Goal: Navigation & Orientation: Find specific page/section

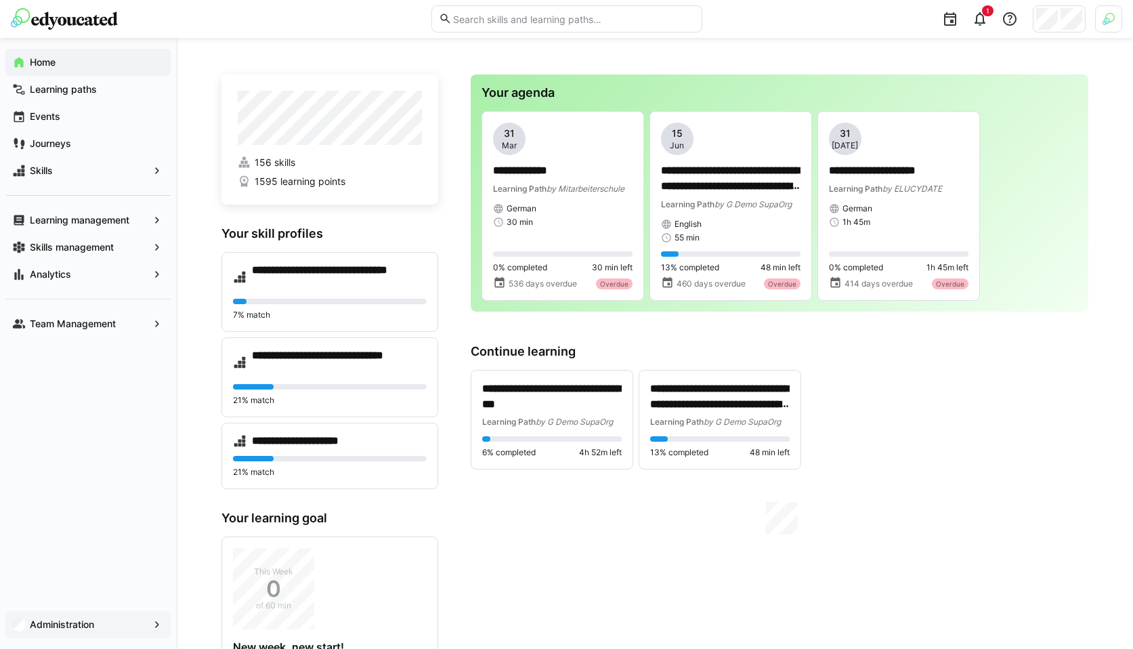
click at [0, 0] on app-navigation-label "Administration" at bounding box center [0, 0] width 0 height 0
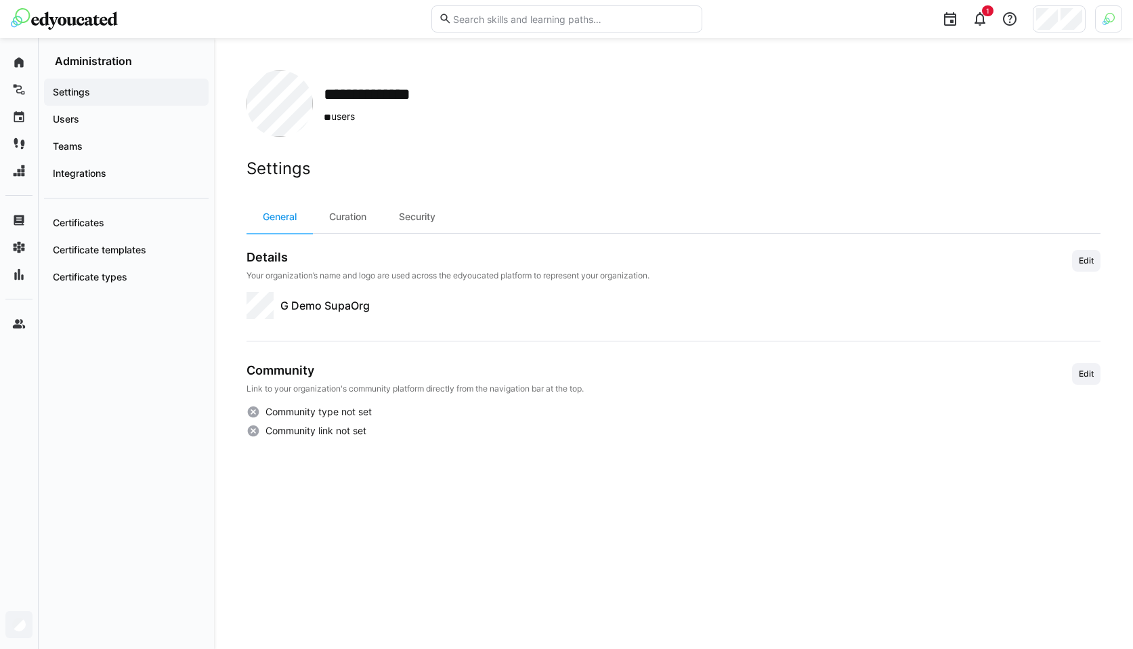
click at [156, 557] on div "Settings Users Teams Integrations Certificates Certificate templates Certificat…" at bounding box center [126, 358] width 175 height 581
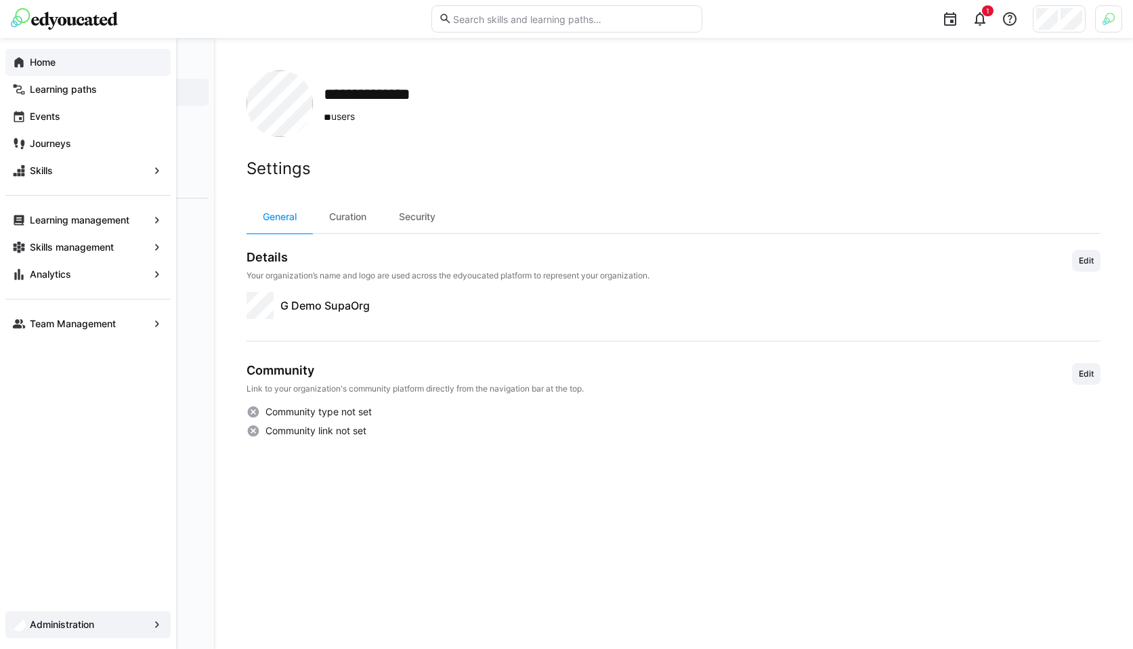
click at [33, 70] on div "Home" at bounding box center [87, 62] width 165 height 27
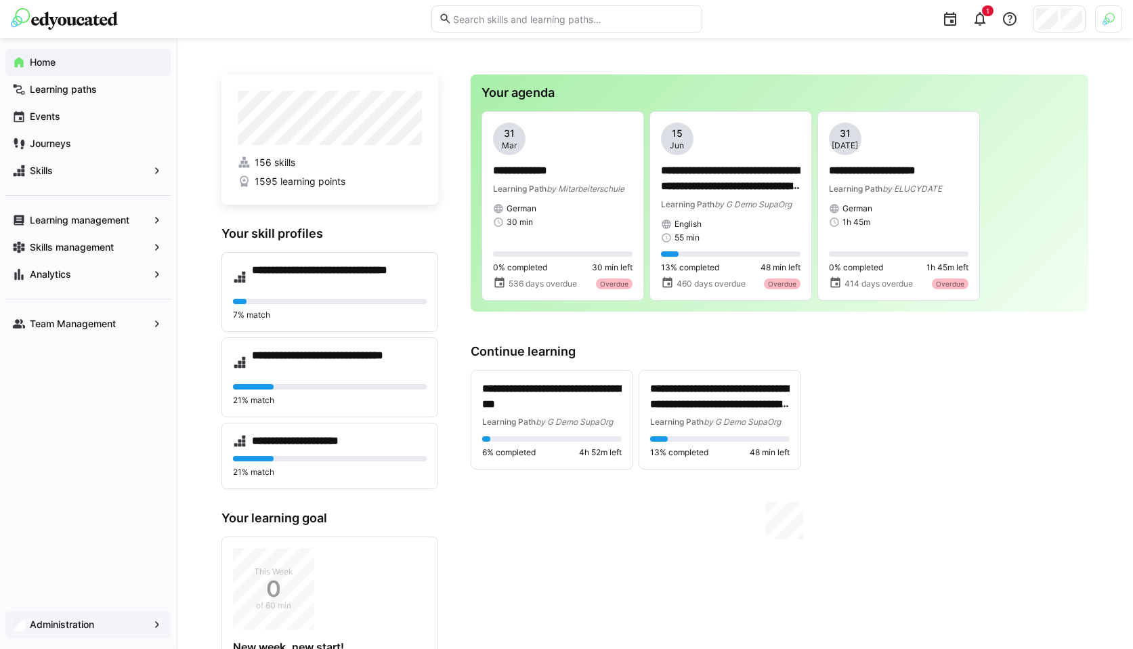
click at [0, 0] on app-navigation-label "Administration" at bounding box center [0, 0] width 0 height 0
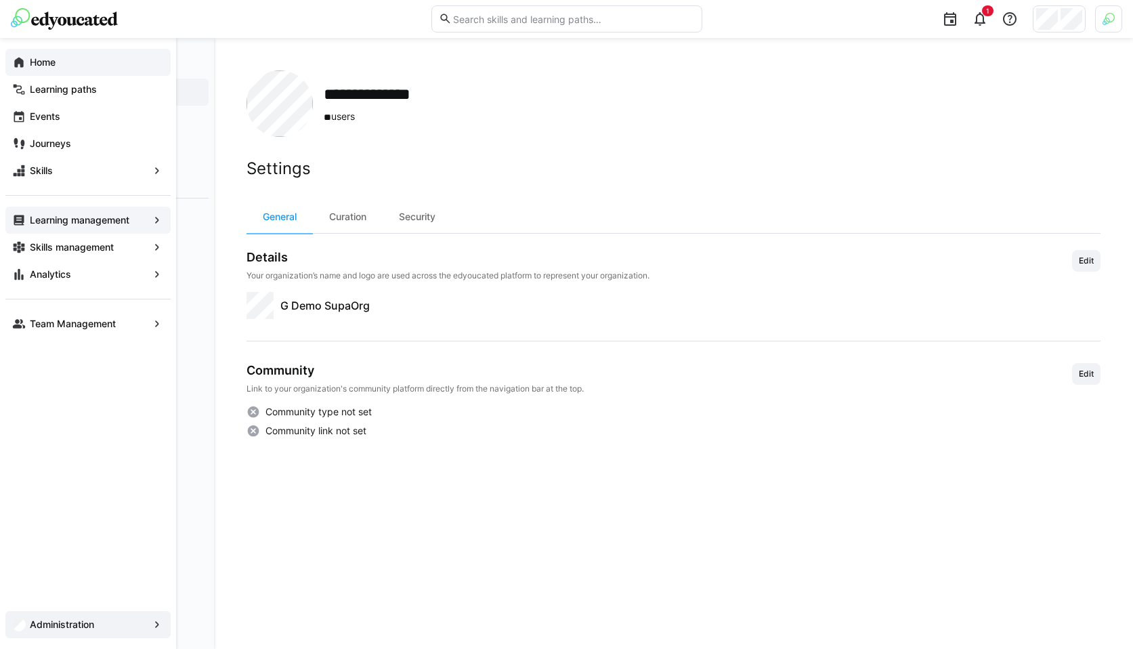
click at [0, 0] on app-navigation-label "Learning management" at bounding box center [0, 0] width 0 height 0
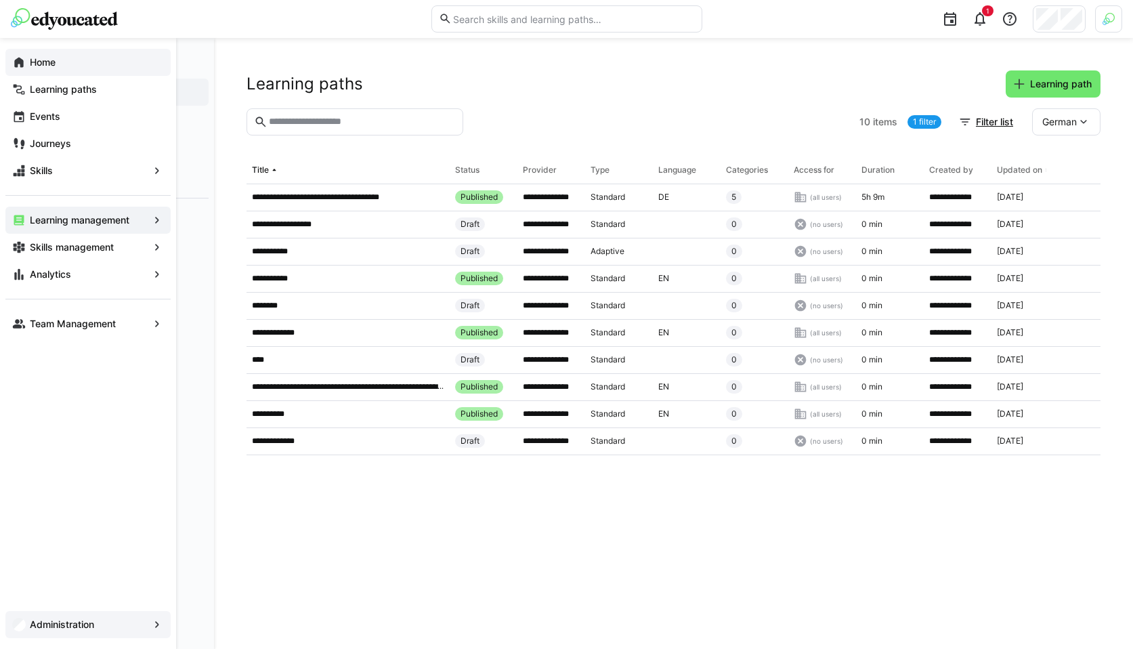
click at [0, 0] on app-navigation-label "Administration" at bounding box center [0, 0] width 0 height 0
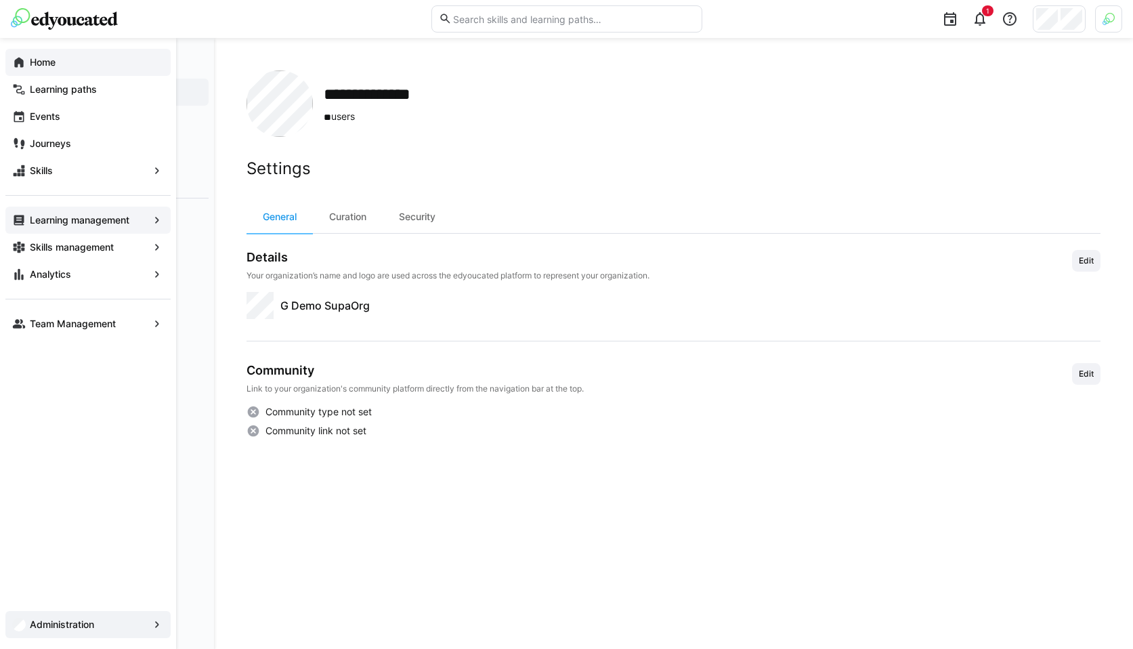
click at [0, 0] on app-navigation-label "Home" at bounding box center [0, 0] width 0 height 0
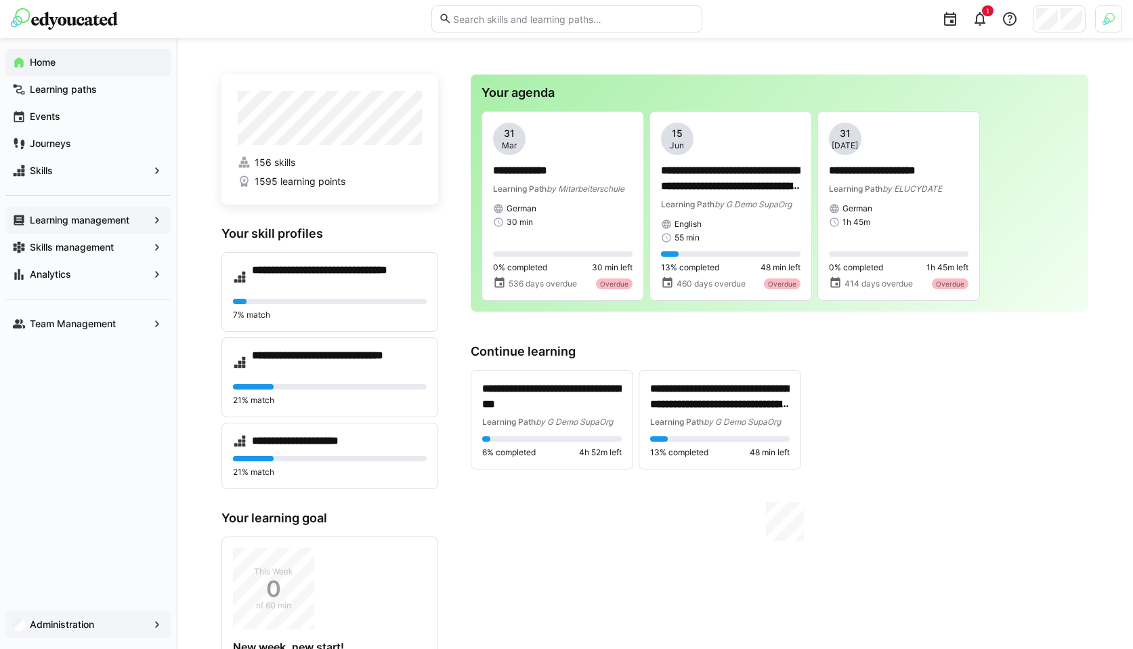
click at [0, 0] on app-navigation-label "Administration" at bounding box center [0, 0] width 0 height 0
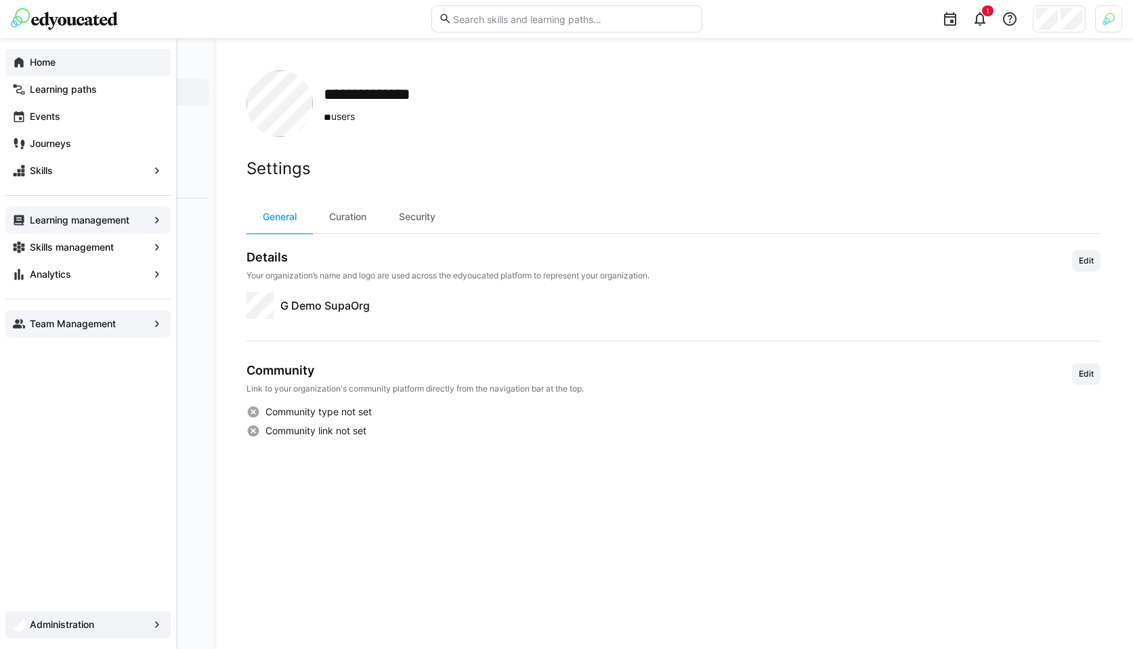
click at [16, 321] on eds-icon at bounding box center [19, 324] width 14 height 14
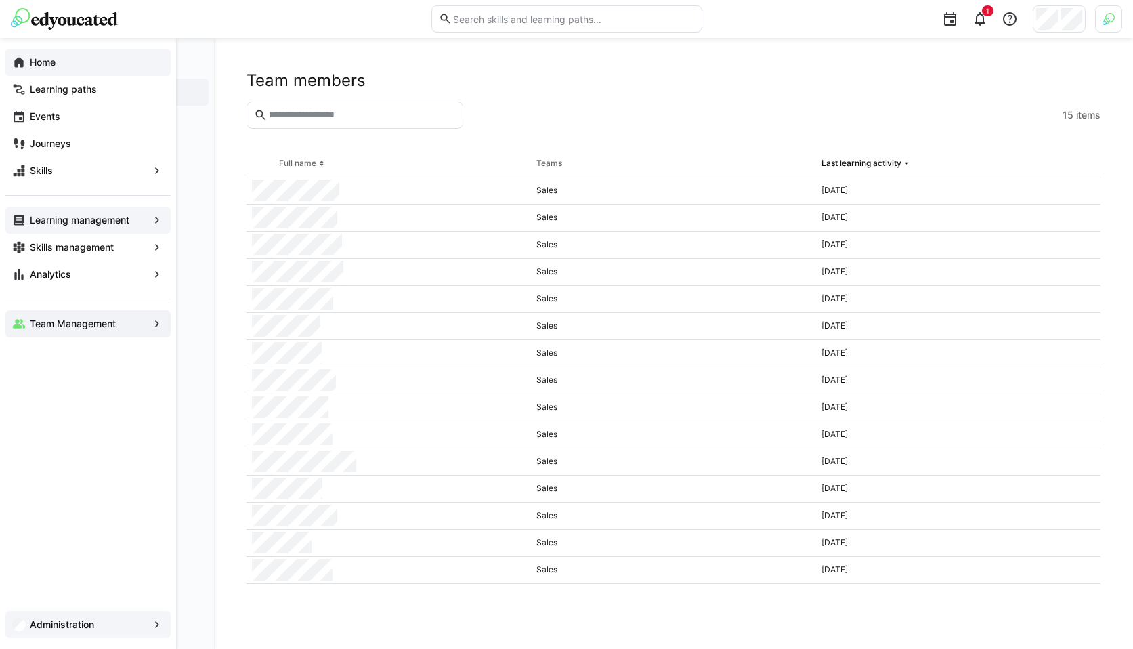
click at [30, 630] on span "Administration" at bounding box center [88, 624] width 121 height 14
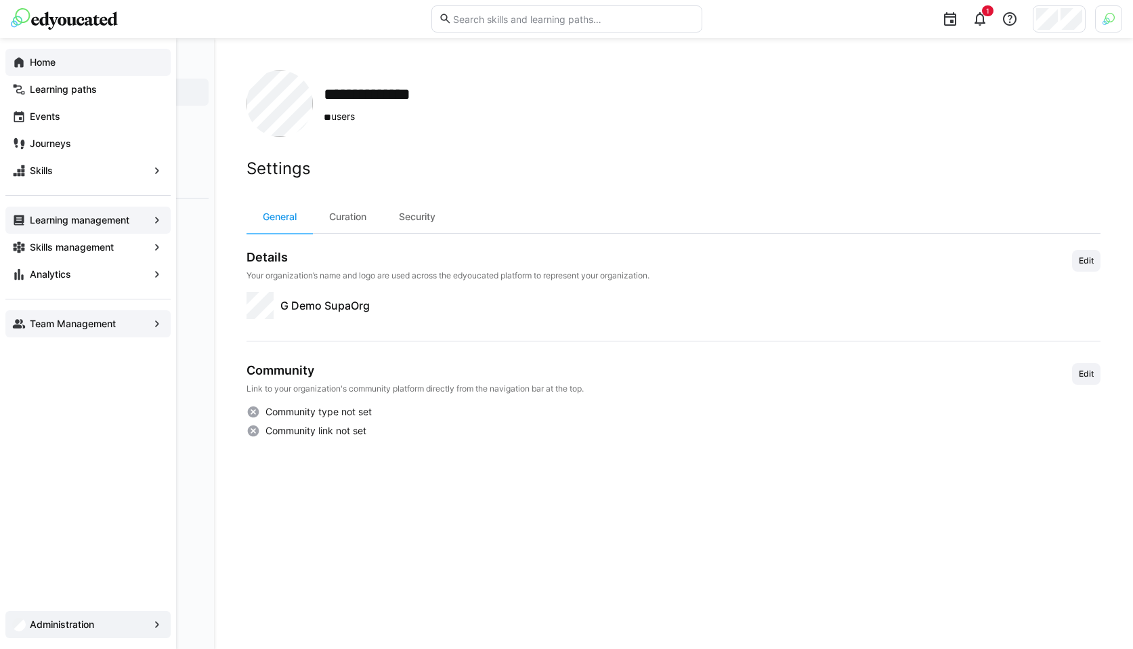
click at [0, 0] on app-navigation-label "Team Management" at bounding box center [0, 0] width 0 height 0
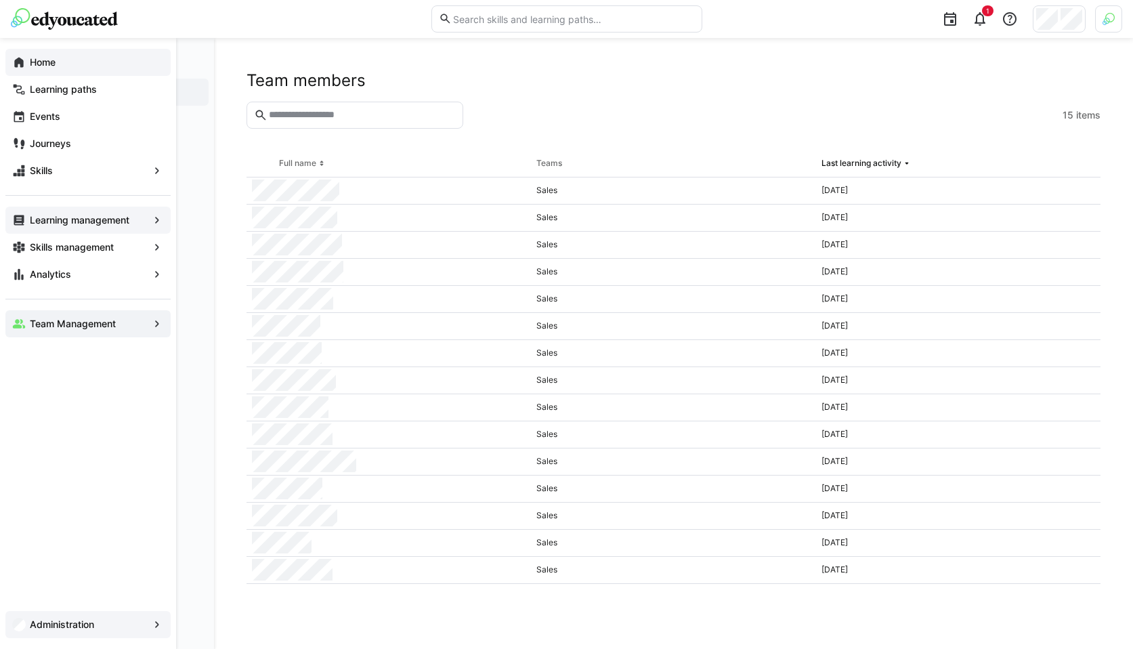
click at [0, 0] on app-navigation-label "Administration" at bounding box center [0, 0] width 0 height 0
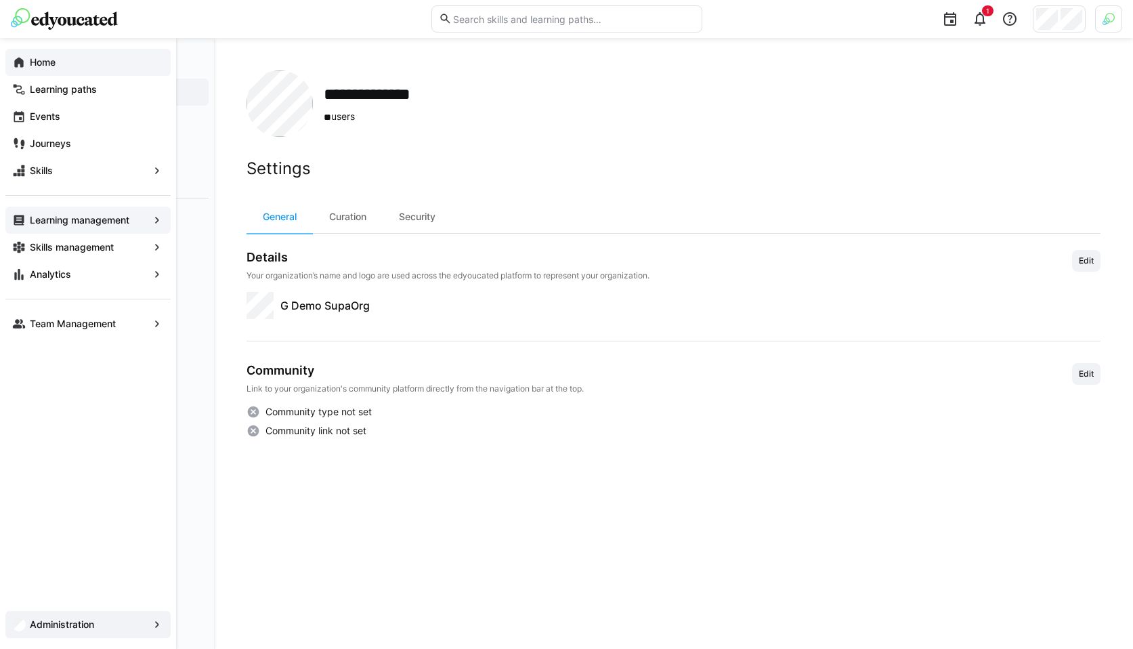
click at [23, 55] on div "Home" at bounding box center [87, 62] width 165 height 27
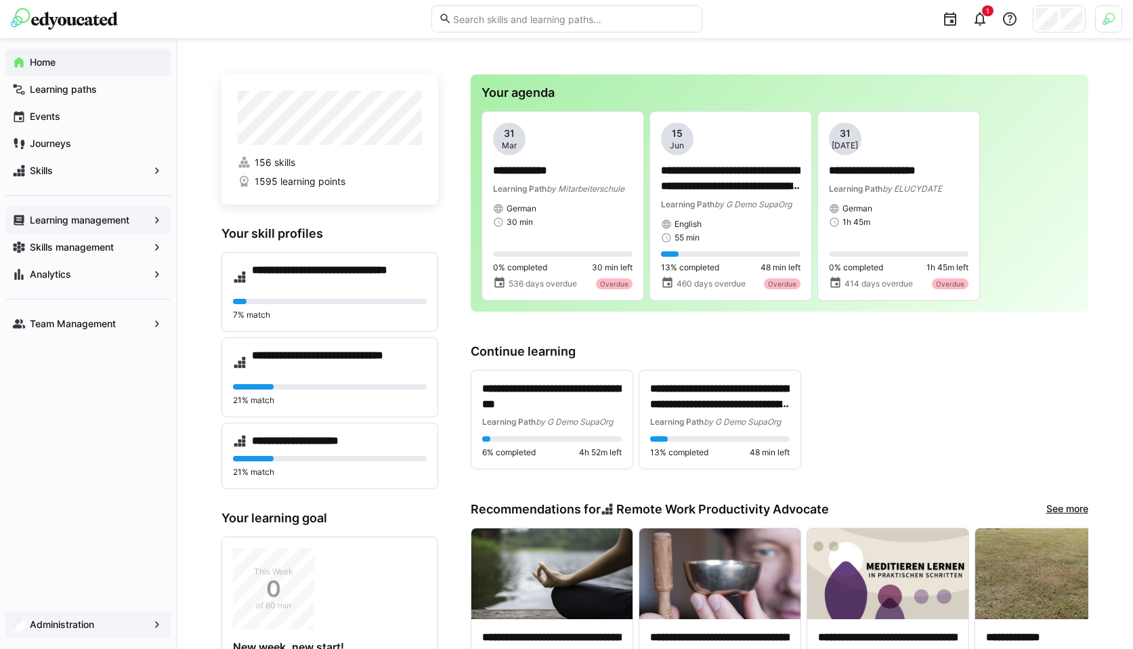
click at [709, 30] on div "1" at bounding box center [566, 19] width 1111 height 38
